Goal: Task Accomplishment & Management: Complete application form

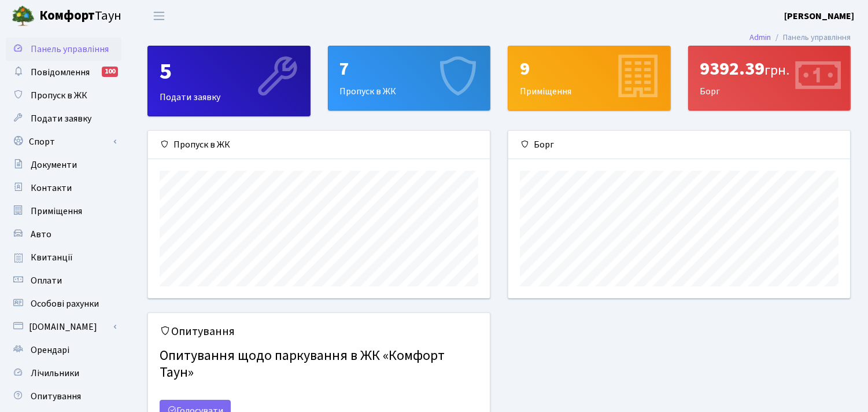
scroll to position [167, 342]
click at [41, 348] on span "Орендарі" at bounding box center [50, 349] width 39 height 13
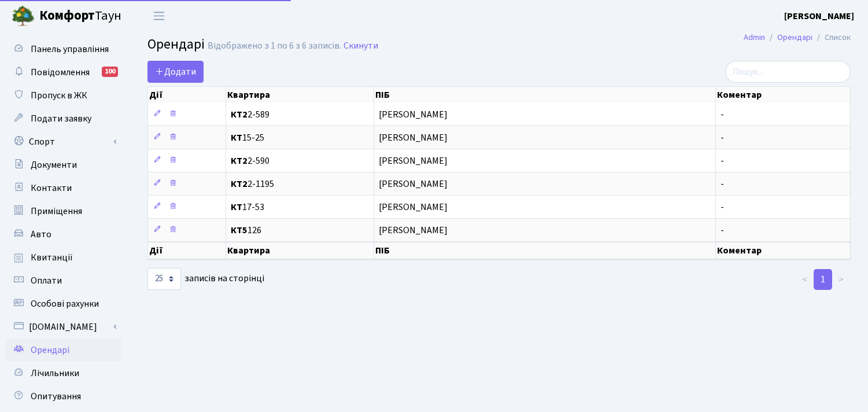
select select "25"
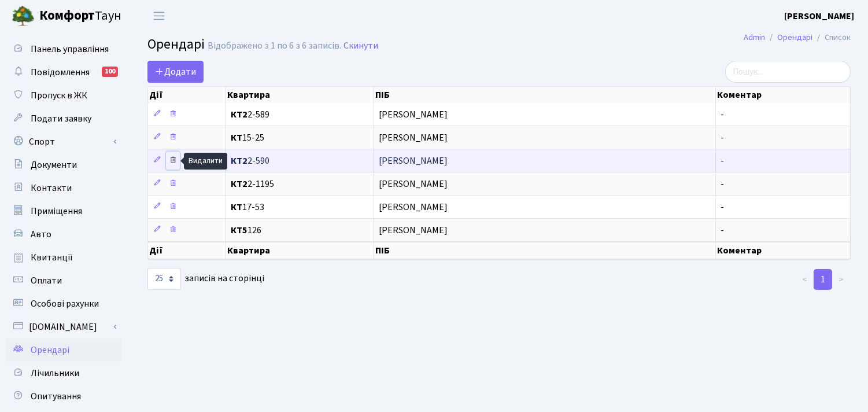
click at [172, 161] on icon at bounding box center [173, 160] width 8 height 8
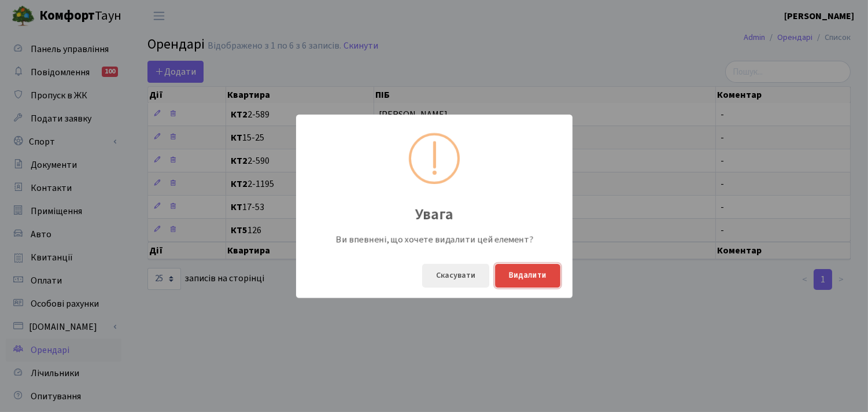
click at [530, 276] on button "Видалити" at bounding box center [527, 276] width 65 height 24
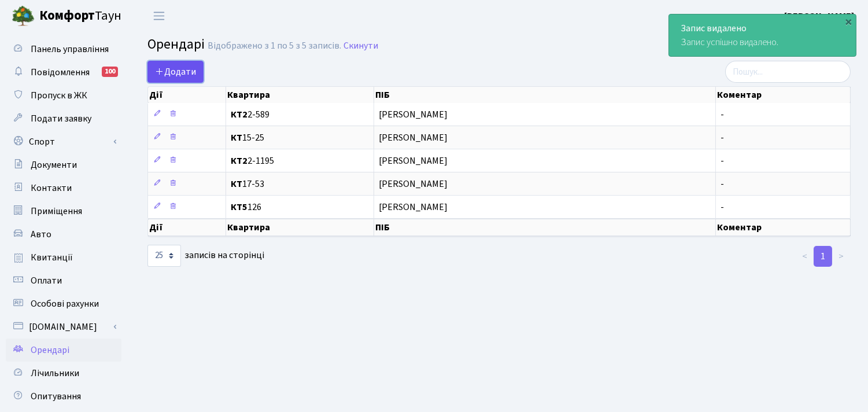
click at [176, 70] on span "Додати" at bounding box center [175, 71] width 41 height 13
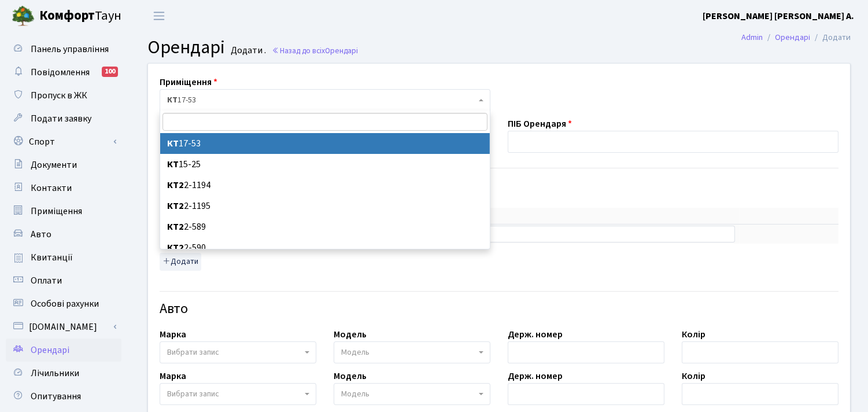
click at [230, 98] on span "КТ 17-53" at bounding box center [321, 100] width 309 height 12
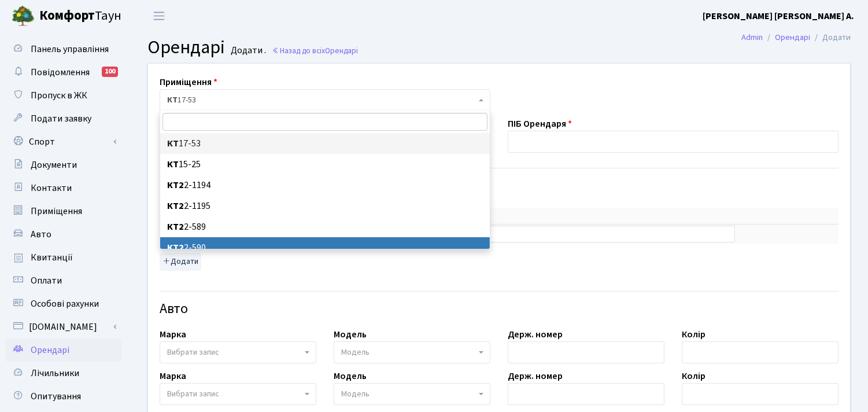
select select "15640"
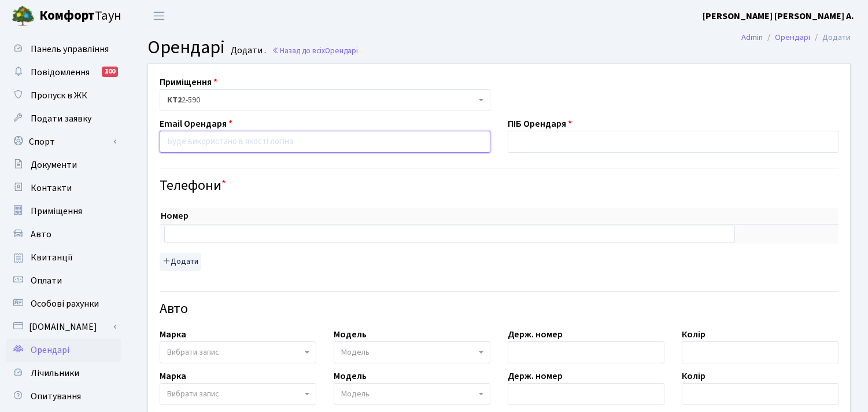
click at [201, 145] on input "email" at bounding box center [325, 142] width 331 height 22
click at [180, 223] on th "Номер" at bounding box center [450, 216] width 580 height 17
click at [187, 234] on input "text" at bounding box center [449, 234] width 571 height 16
click at [191, 232] on input "text" at bounding box center [449, 234] width 571 height 16
type input "="
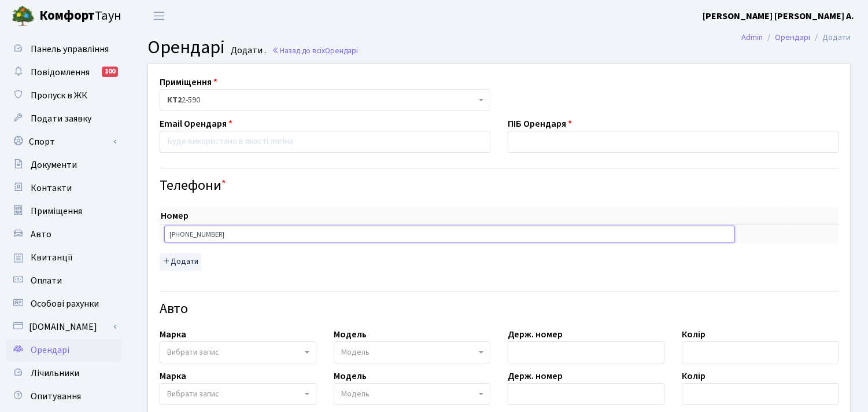
click at [226, 232] on input "+380666701890" at bounding box center [449, 234] width 571 height 16
type input "+380666701890"
click at [565, 136] on input "text" at bounding box center [673, 142] width 331 height 22
type input "[PERSON_NAME]"
click at [204, 138] on input "email" at bounding box center [325, 142] width 331 height 22
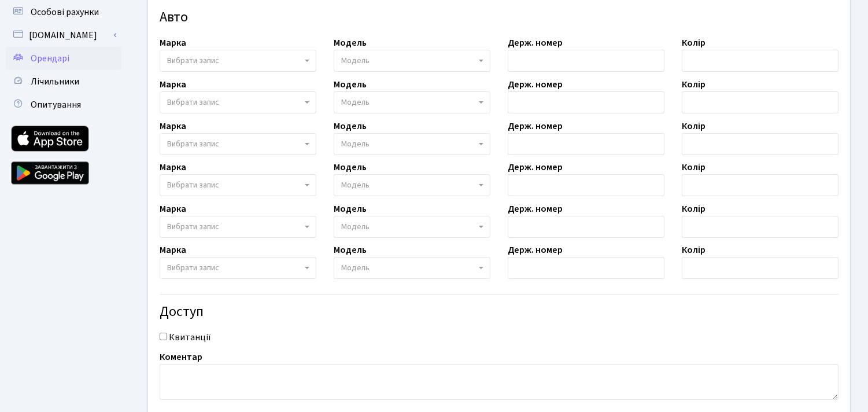
scroll to position [317, 0]
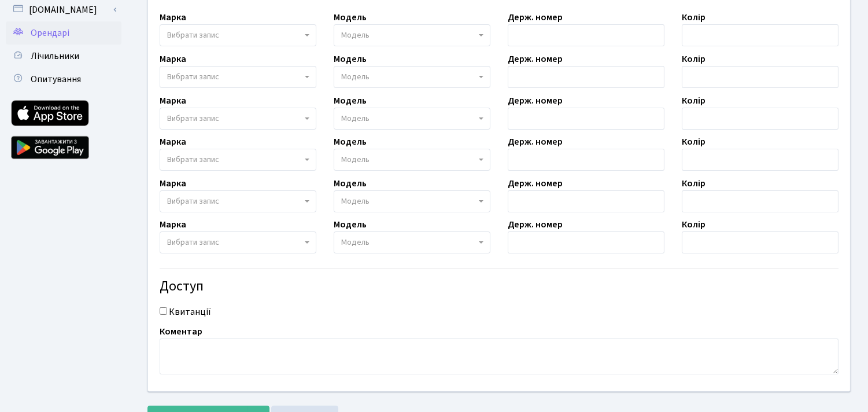
type input "dasha.barbir3@ukr.net"
click at [162, 313] on input "Квитанції" at bounding box center [164, 311] width 8 height 8
checkbox input "true"
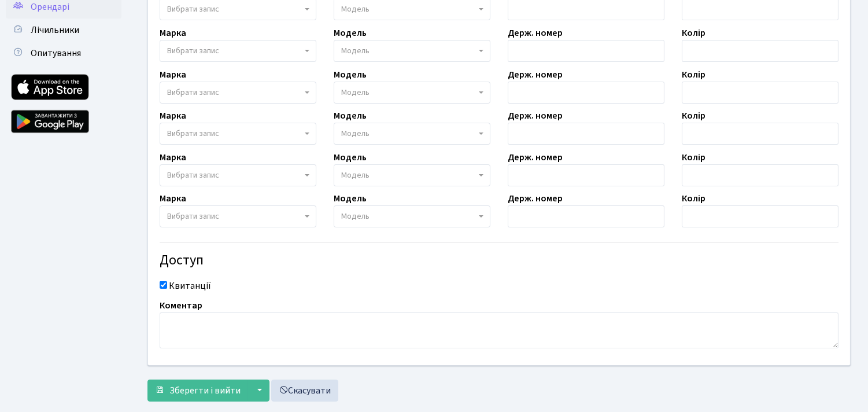
scroll to position [367, 0]
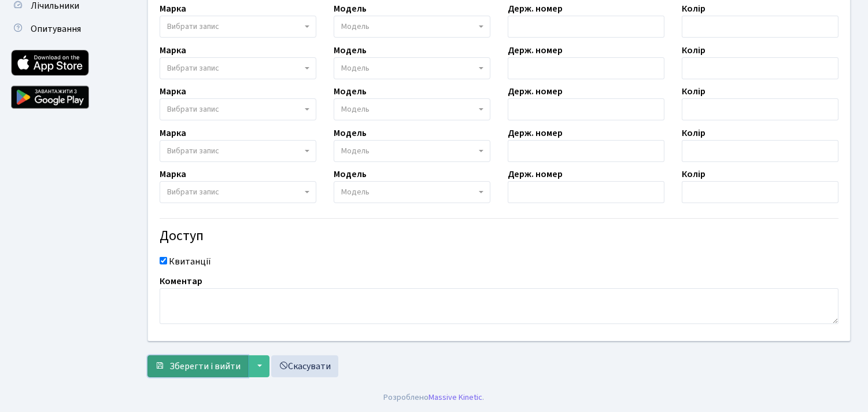
click at [194, 365] on span "Зберегти і вийти" at bounding box center [204, 366] width 71 height 13
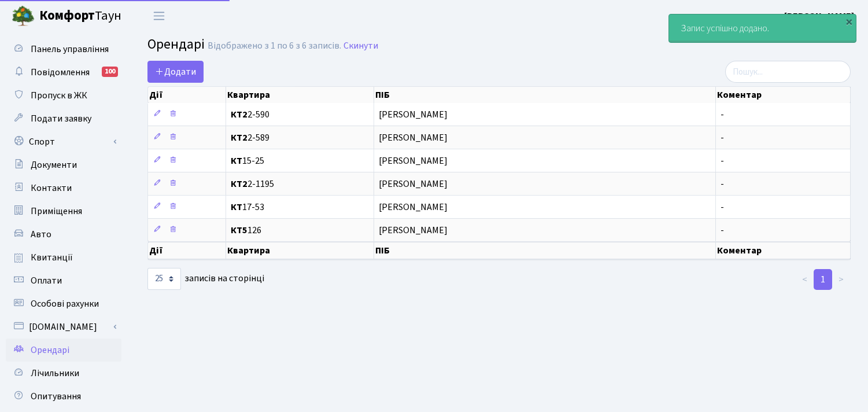
select select "25"
